Goal: Information Seeking & Learning: Learn about a topic

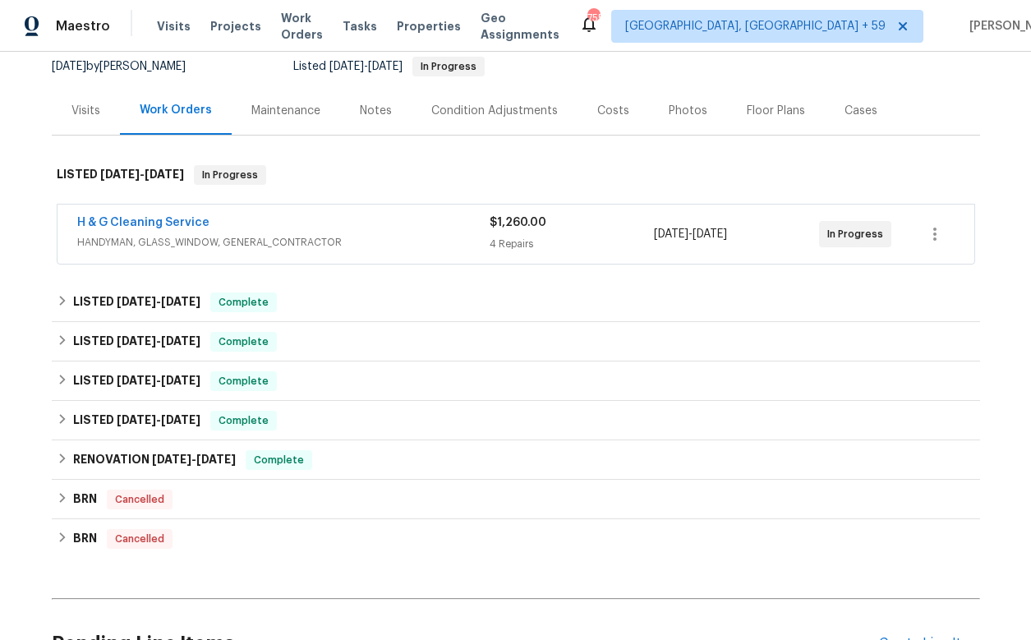
scroll to position [216, 0]
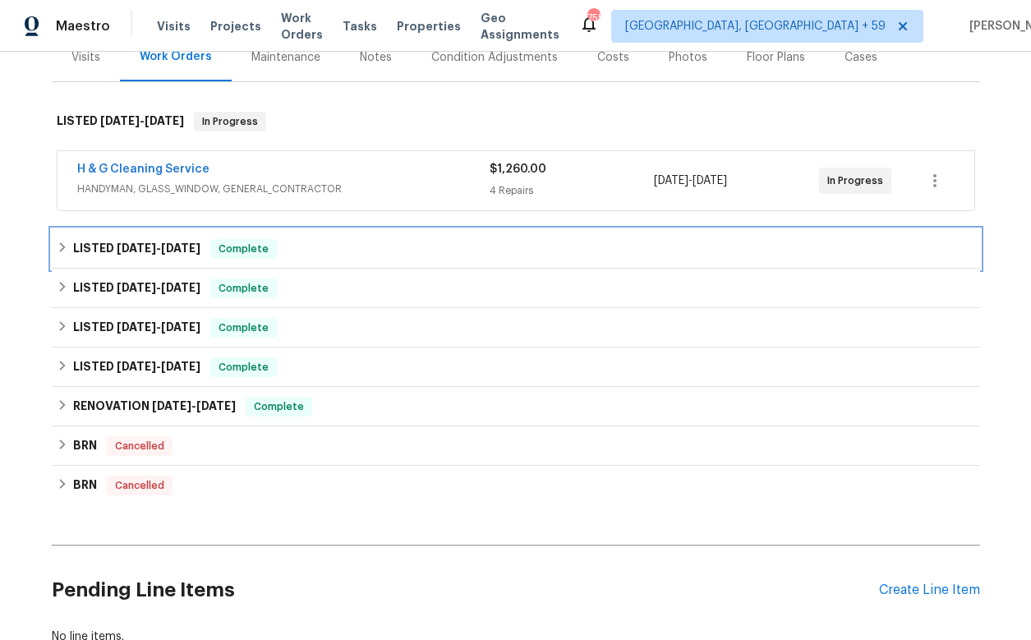
click at [61, 242] on icon at bounding box center [63, 248] width 12 height 12
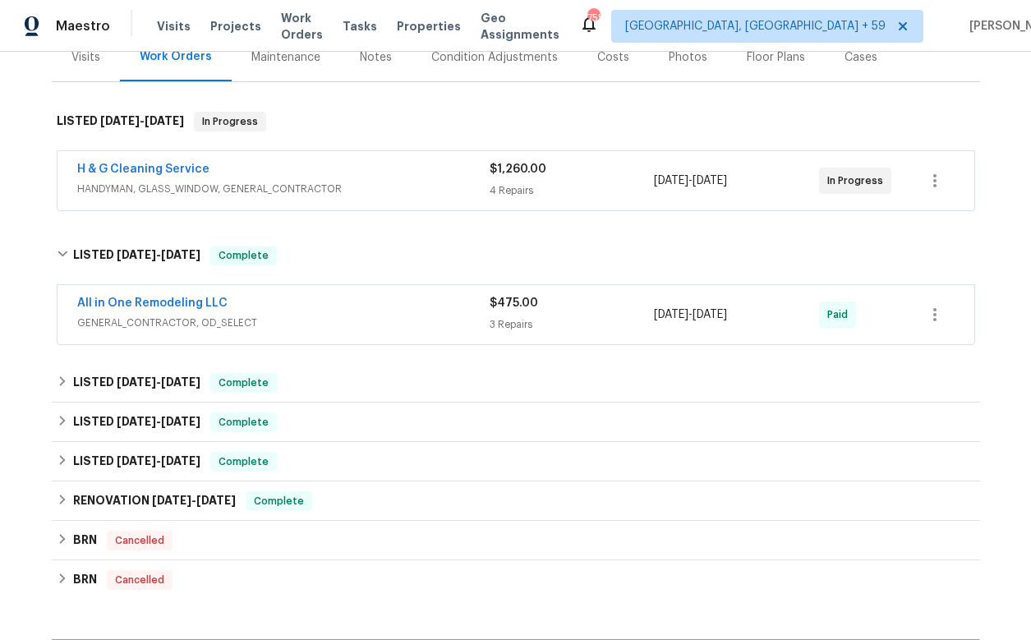
click at [286, 173] on div "H & G Cleaning Service" at bounding box center [283, 171] width 413 height 20
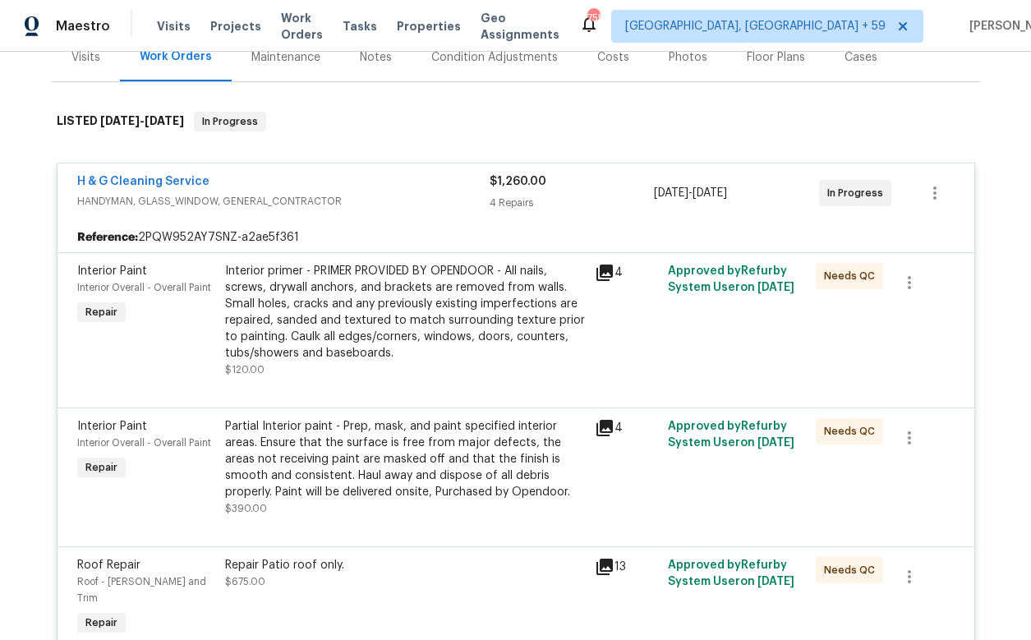
click at [607, 271] on icon at bounding box center [605, 273] width 16 height 16
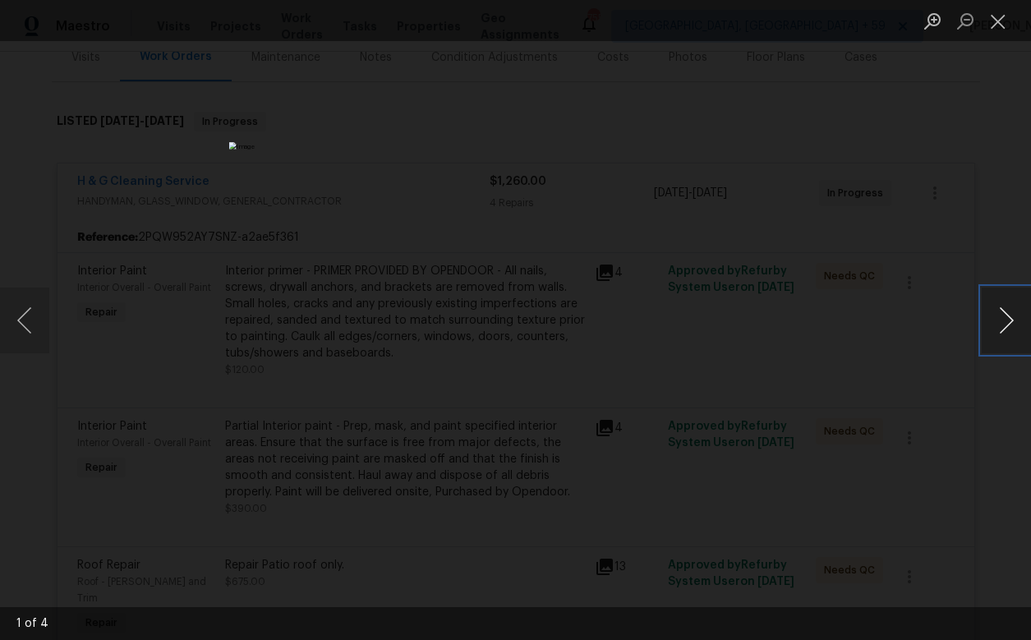
click at [1000, 313] on button "Next image" at bounding box center [1006, 321] width 49 height 66
click at [998, 27] on button "Close lightbox" at bounding box center [998, 21] width 33 height 29
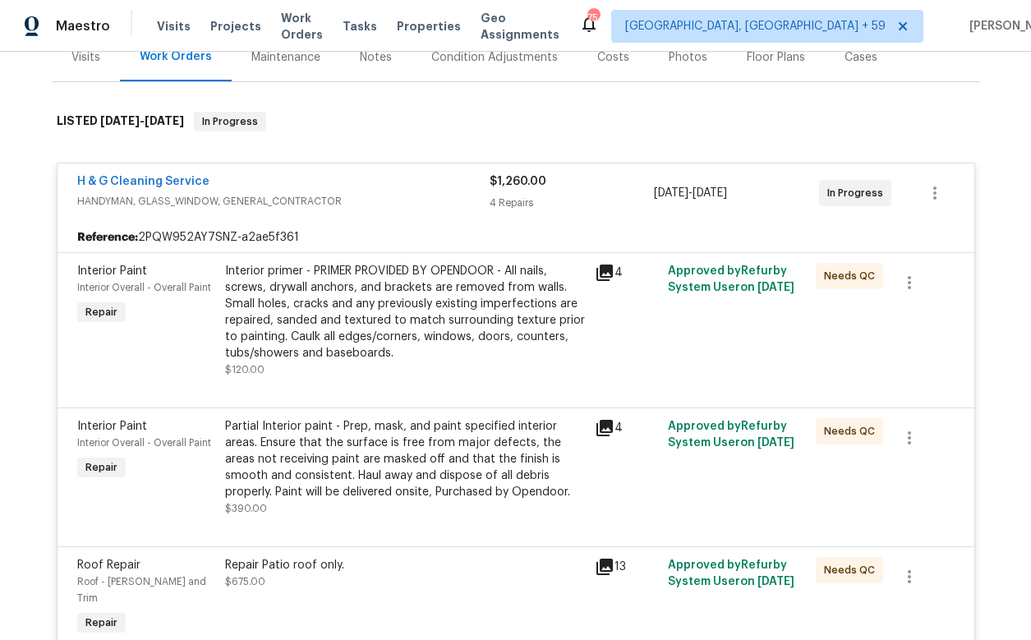
click at [424, 185] on div "H & G Cleaning Service" at bounding box center [283, 183] width 413 height 20
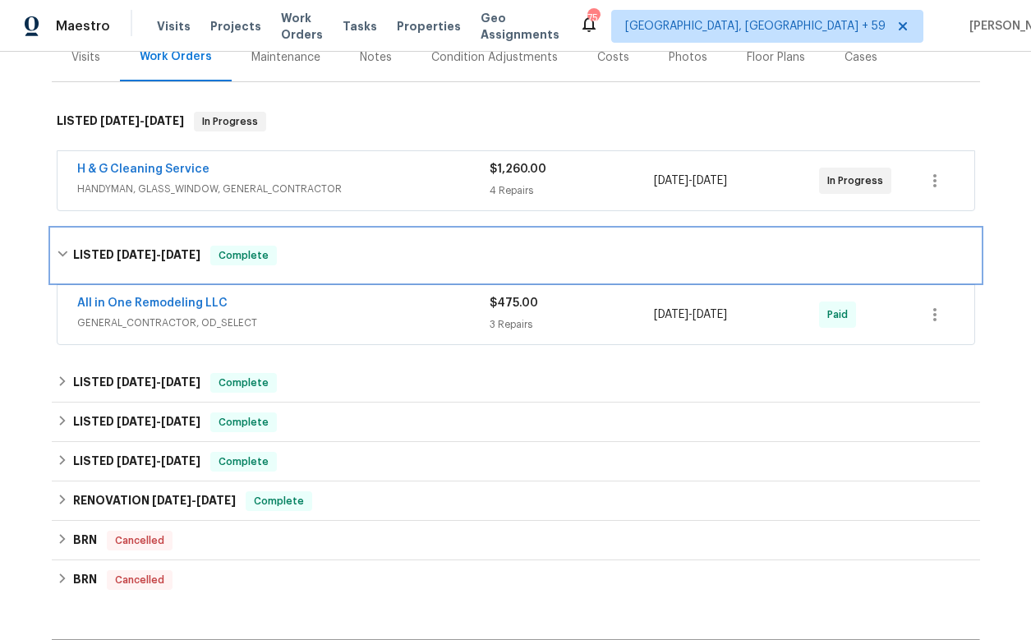
click at [157, 253] on span "[DATE] - [DATE]" at bounding box center [159, 255] width 84 height 12
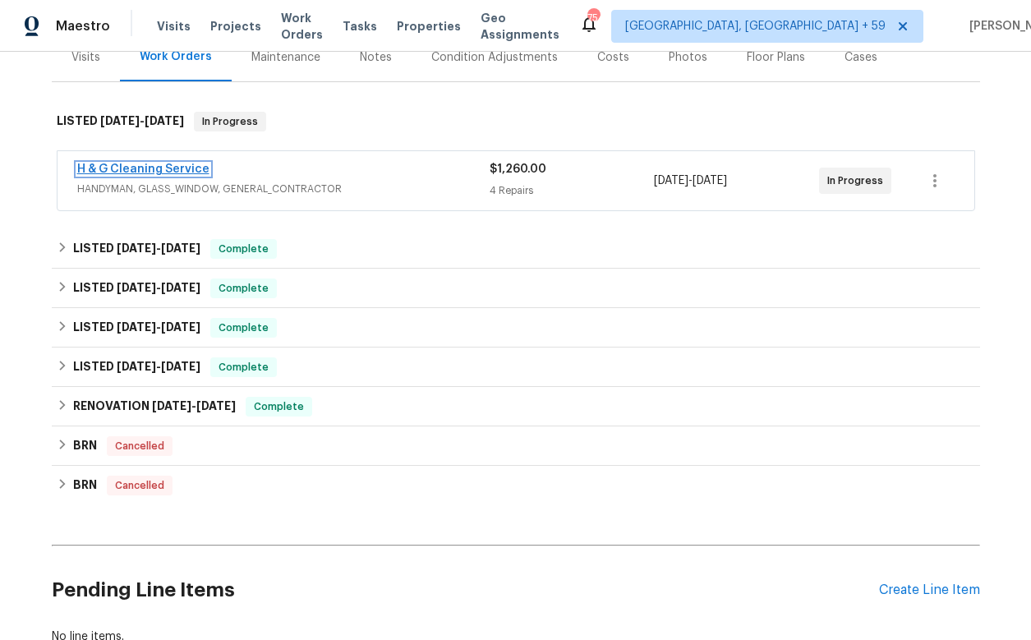
click at [141, 168] on link "H & G Cleaning Service" at bounding box center [143, 170] width 132 height 12
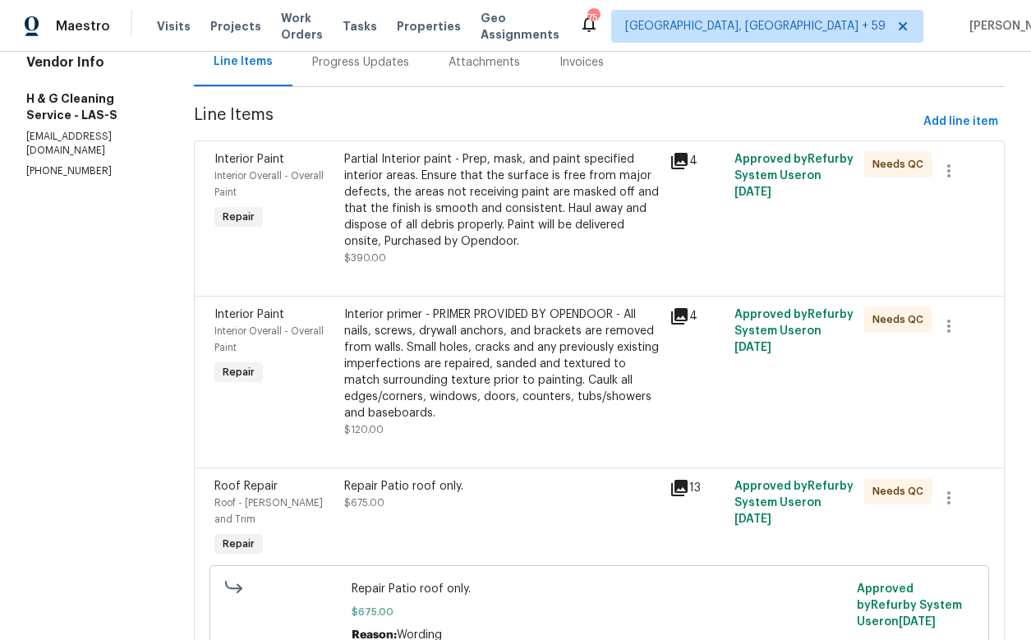
scroll to position [182, 0]
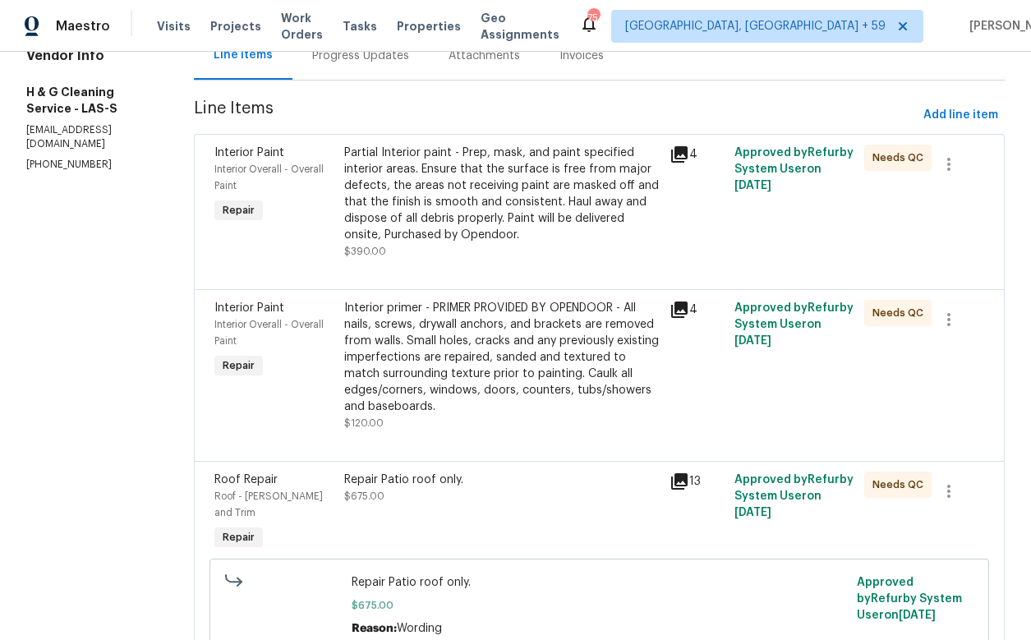
click at [688, 318] on icon at bounding box center [679, 310] width 16 height 16
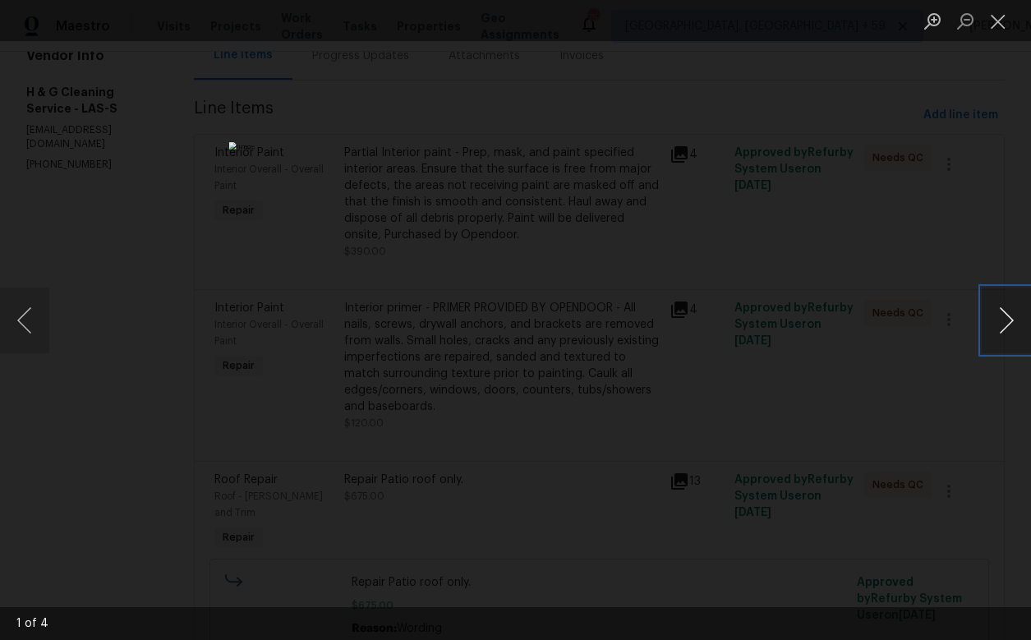
click at [1017, 335] on button "Next image" at bounding box center [1006, 321] width 49 height 66
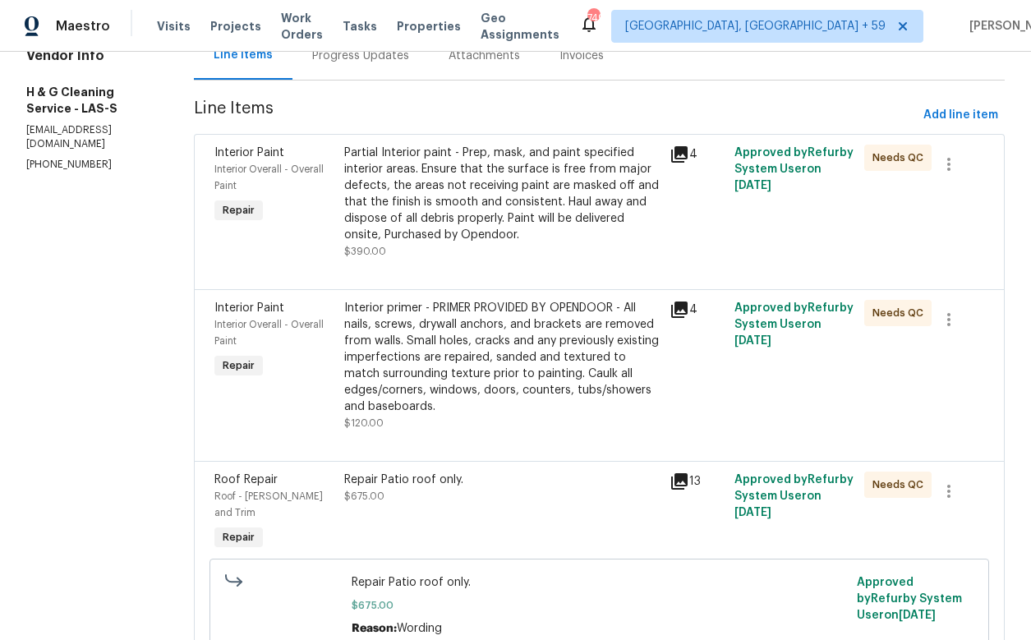
click at [688, 153] on icon at bounding box center [679, 154] width 16 height 16
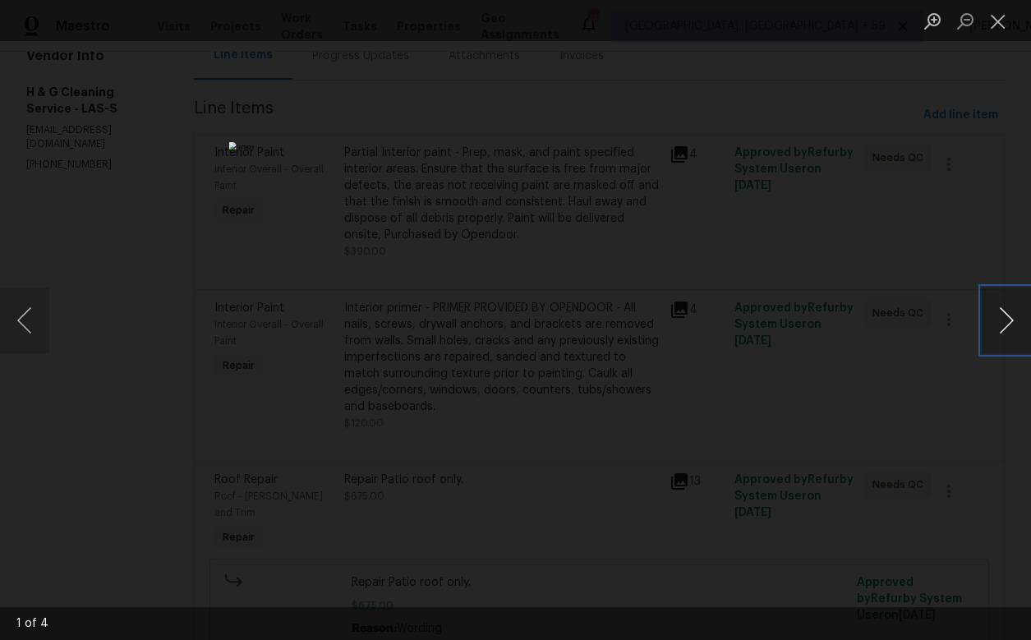
click at [1008, 328] on button "Next image" at bounding box center [1006, 321] width 49 height 66
click at [1013, 308] on button "Next image" at bounding box center [1006, 321] width 49 height 66
click at [990, 21] on button "Close lightbox" at bounding box center [998, 21] width 33 height 29
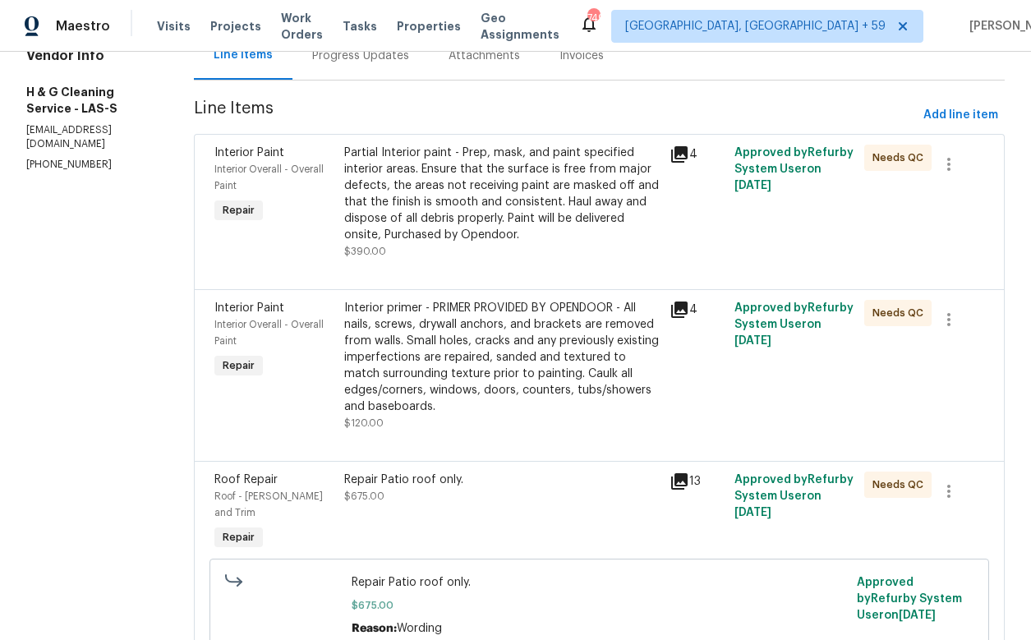
click at [688, 318] on icon at bounding box center [679, 310] width 16 height 16
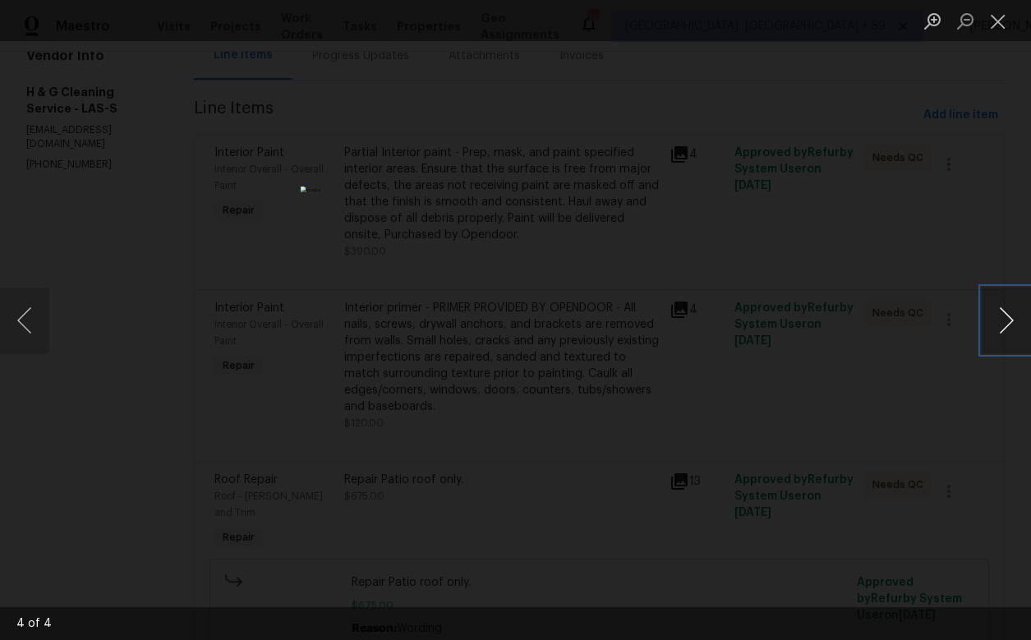
click at [1026, 325] on button "Next image" at bounding box center [1006, 321] width 49 height 66
click at [917, 400] on div "Lightbox" at bounding box center [515, 320] width 1031 height 640
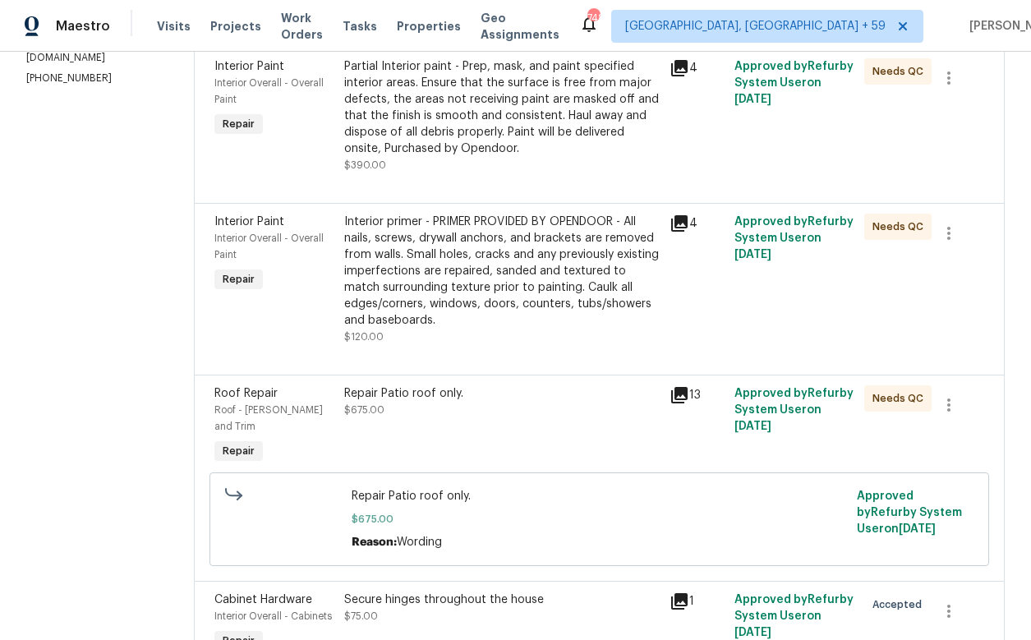
scroll to position [274, 0]
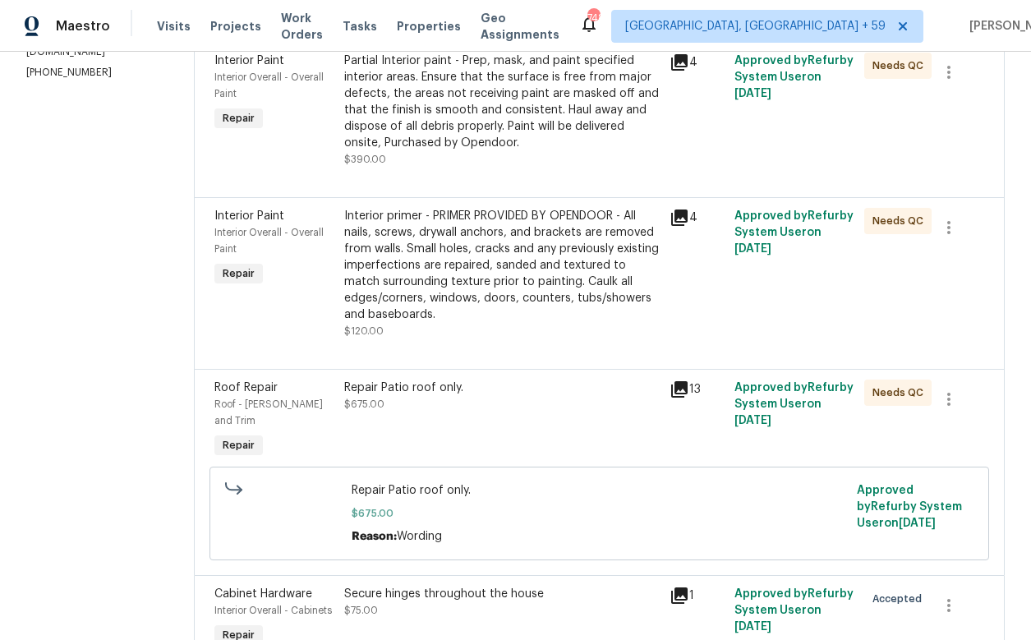
click at [688, 398] on icon at bounding box center [679, 389] width 16 height 16
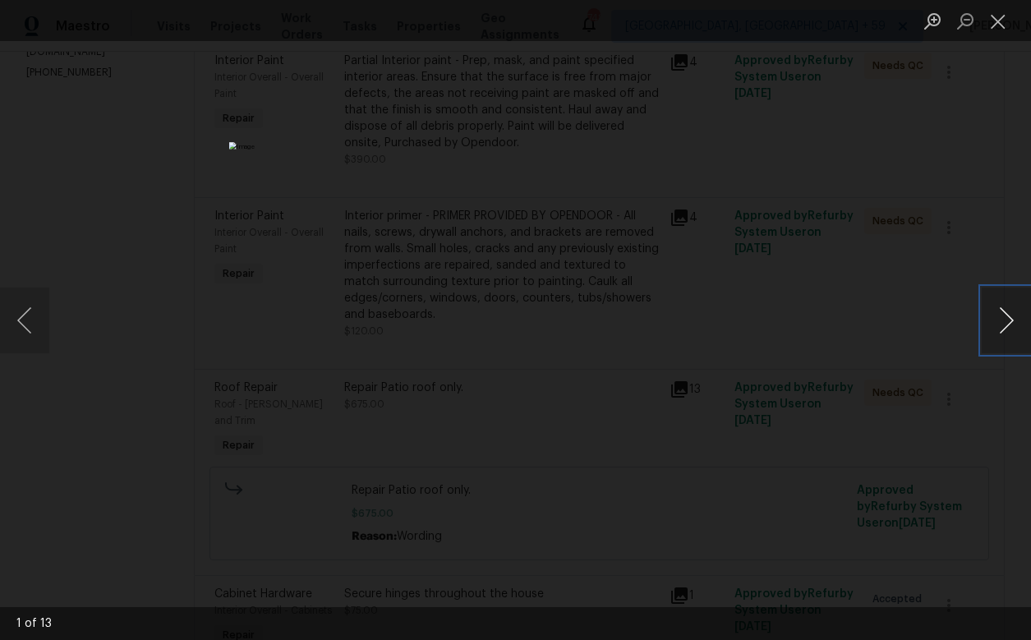
click at [993, 302] on button "Next image" at bounding box center [1006, 321] width 49 height 66
